Goal: Transaction & Acquisition: Purchase product/service

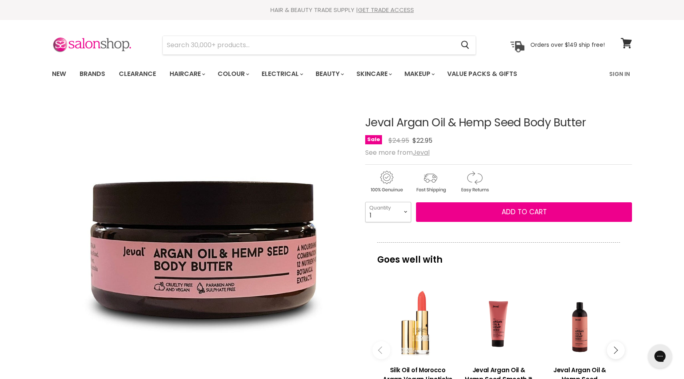
click at [403, 218] on select "1 2 3 4 5 6 7 8 9 10+" at bounding box center [388, 212] width 46 height 20
select select "5"
click at [365, 202] on select "1 2 3 4 5 6 7 8 9 10+" at bounding box center [388, 212] width 46 height 20
type input "5"
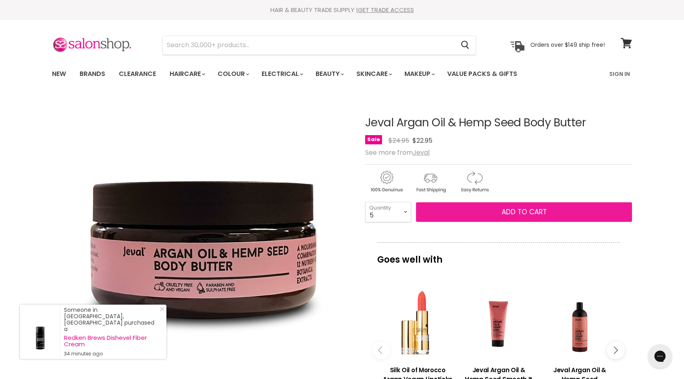
click at [528, 208] on span "Add to cart" at bounding box center [523, 212] width 45 height 10
click at [475, 210] on button "Add to cart" at bounding box center [524, 212] width 216 height 20
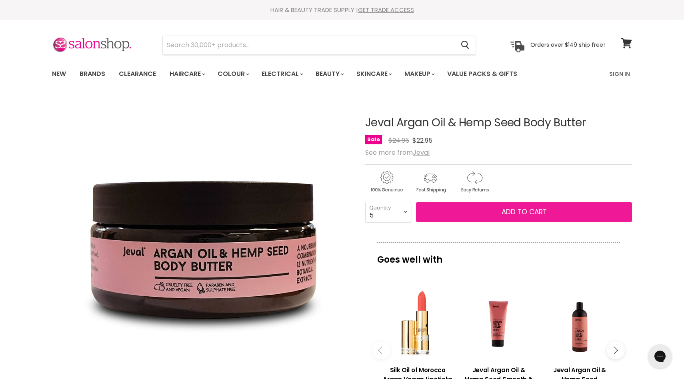
click at [468, 208] on button "Add to cart" at bounding box center [524, 212] width 216 height 20
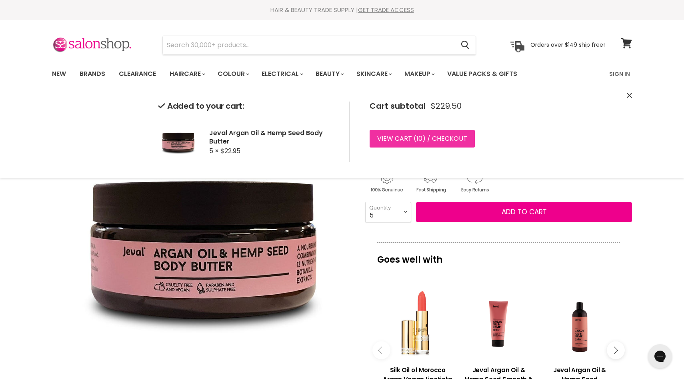
click at [463, 145] on link "View cart ( 10 ) / Checkout" at bounding box center [421, 139] width 105 height 18
